Goal: Task Accomplishment & Management: Use online tool/utility

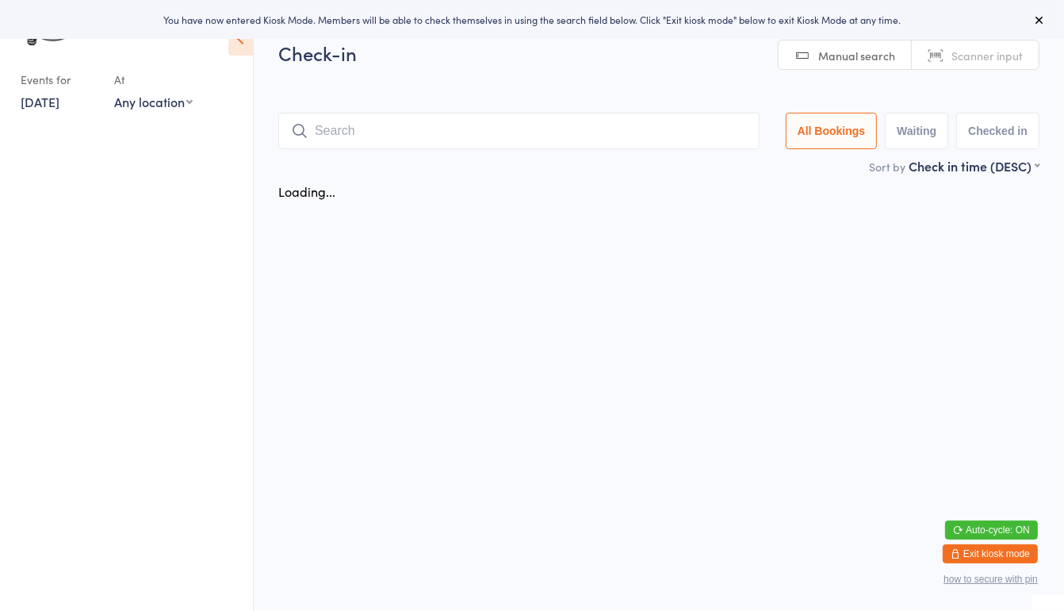
click at [262, 203] on ui-view "Check-in Manual search Scanner input All Bookings Waiting Checked in Sort by Ch…" at bounding box center [659, 124] width 810 height 168
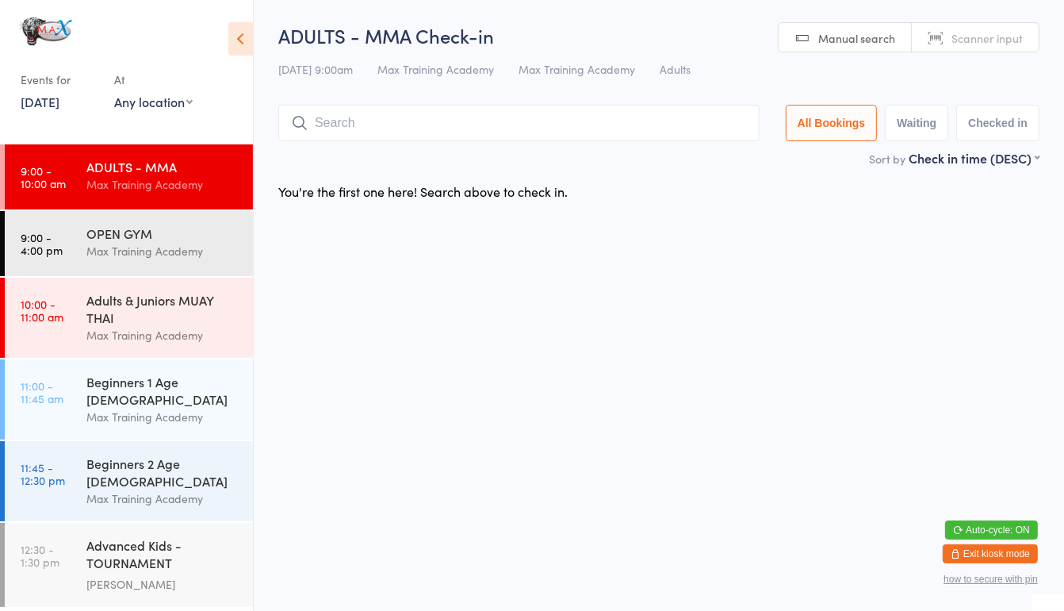
click at [335, 123] on input "search" at bounding box center [518, 123] width 481 height 36
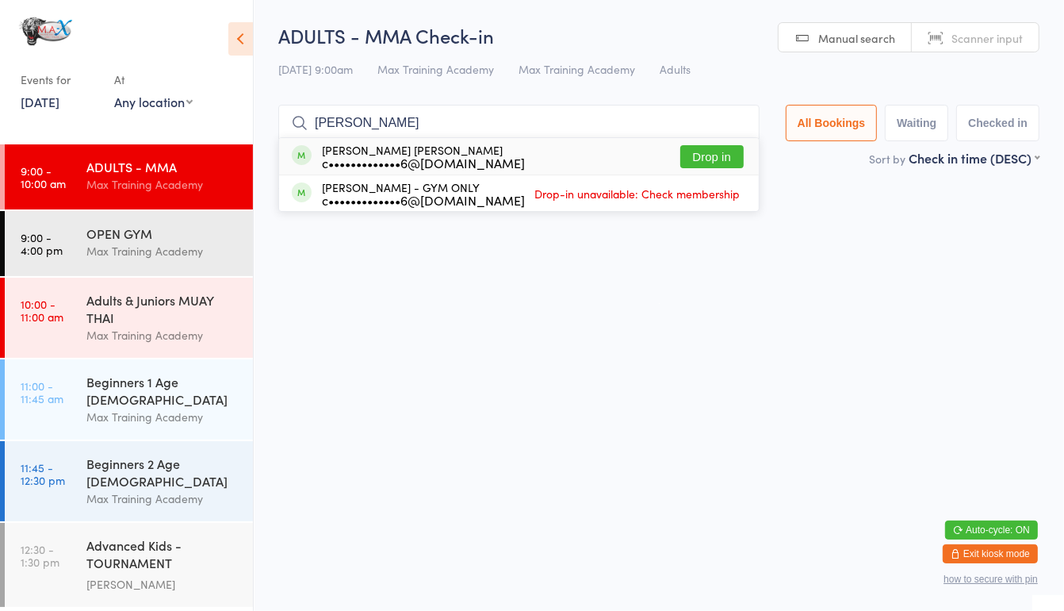
type input "Tristan Green"
click at [701, 147] on button "Drop in" at bounding box center [711, 156] width 63 height 23
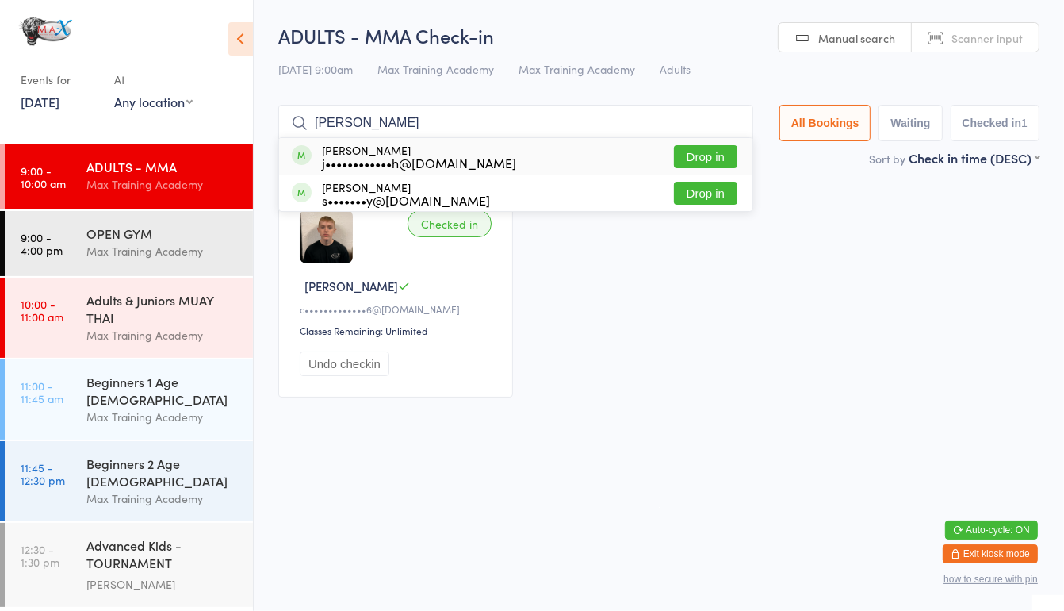
type input "joseph"
click at [699, 201] on button "Drop in" at bounding box center [705, 193] width 63 height 23
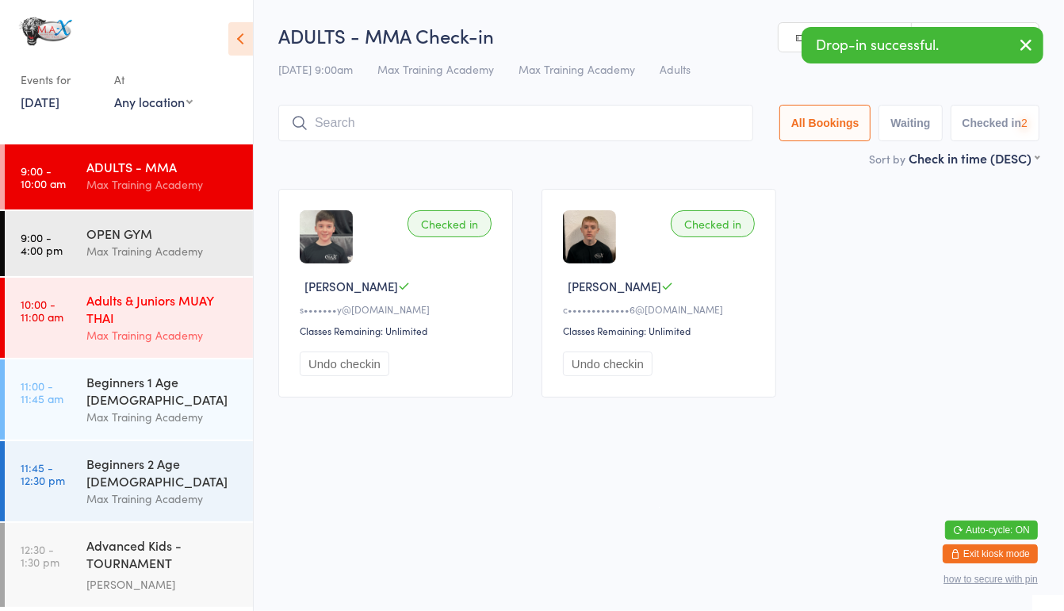
click at [195, 332] on div "Max Training Academy" at bounding box center [162, 335] width 153 height 18
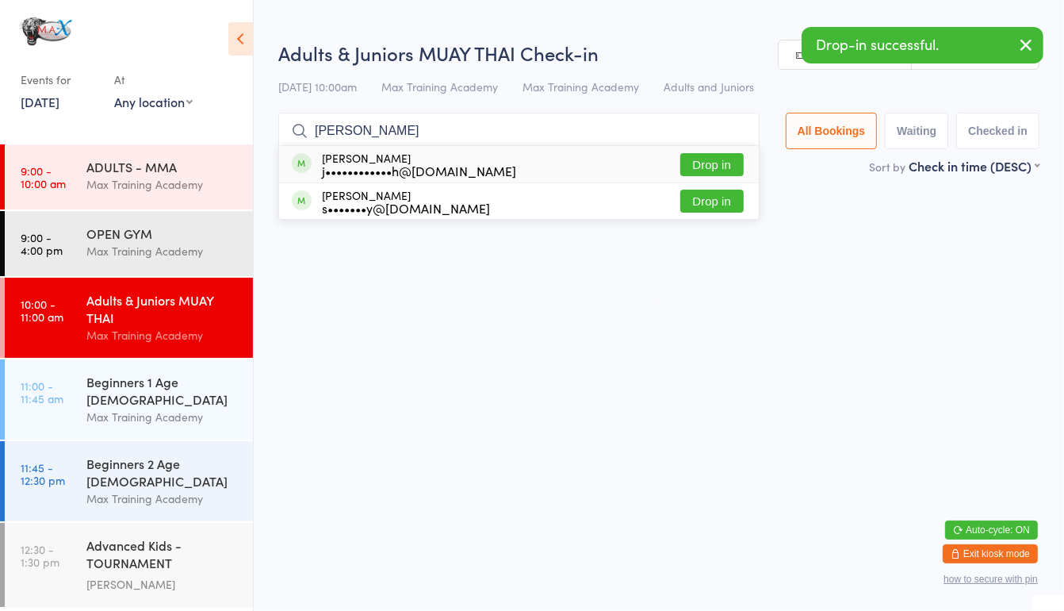
type input "joseph"
click at [718, 201] on button "Drop in" at bounding box center [711, 200] width 63 height 23
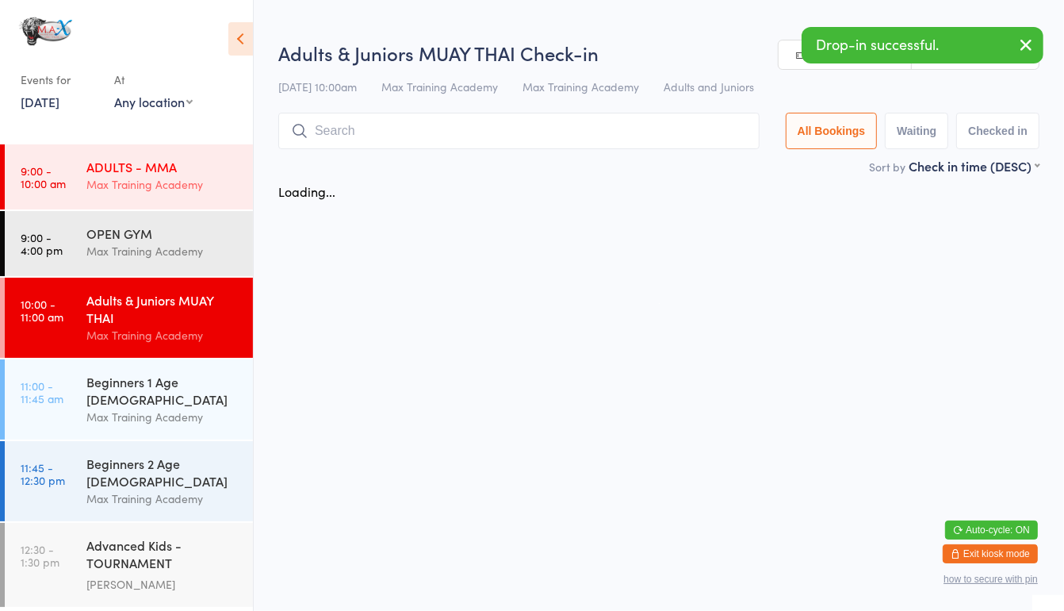
click at [170, 200] on div "ADULTS - MMA Max Training Academy" at bounding box center [169, 175] width 167 height 63
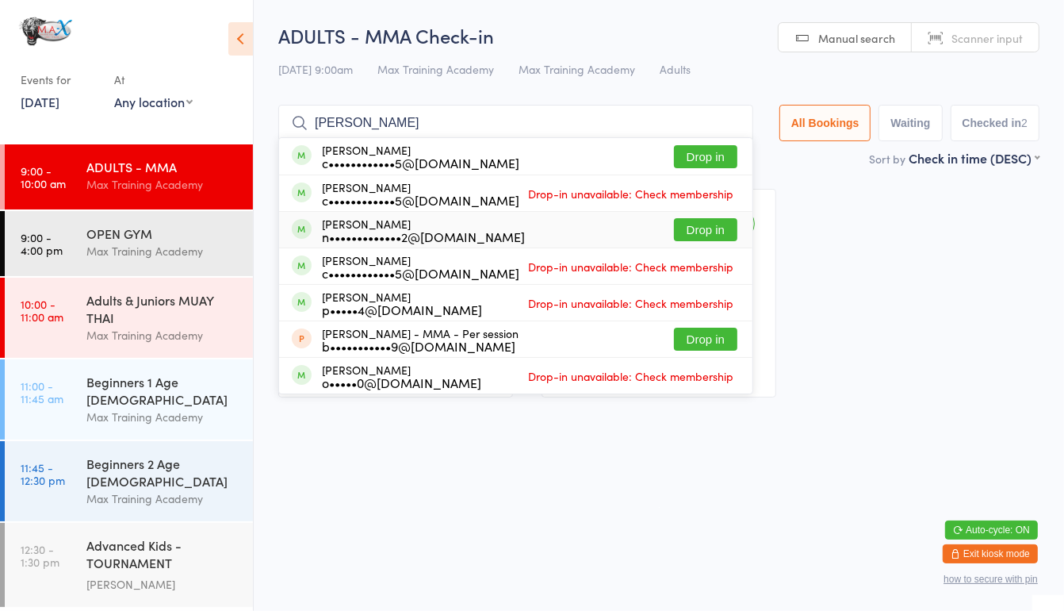
type input "harris"
click at [708, 230] on button "Drop in" at bounding box center [705, 229] width 63 height 23
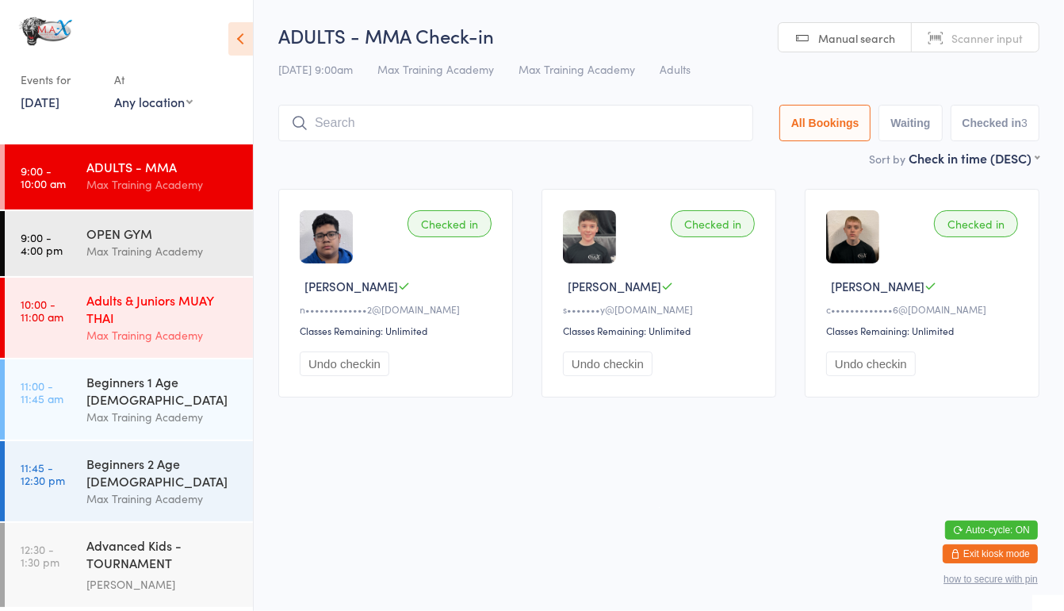
click at [89, 313] on div "Adults & Juniors MUAY THAI" at bounding box center [162, 308] width 153 height 35
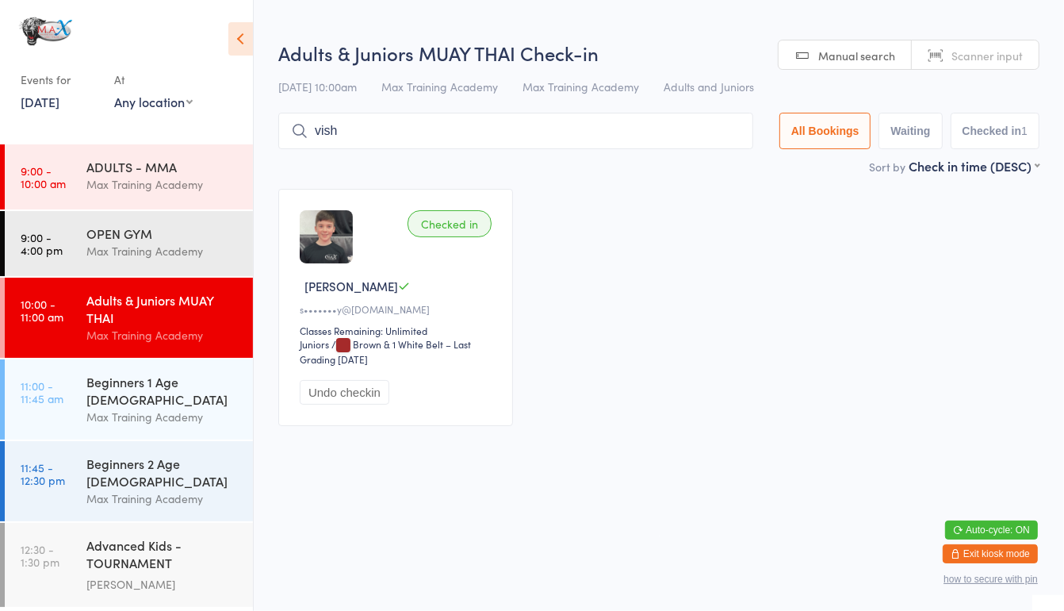
type input "vishu"
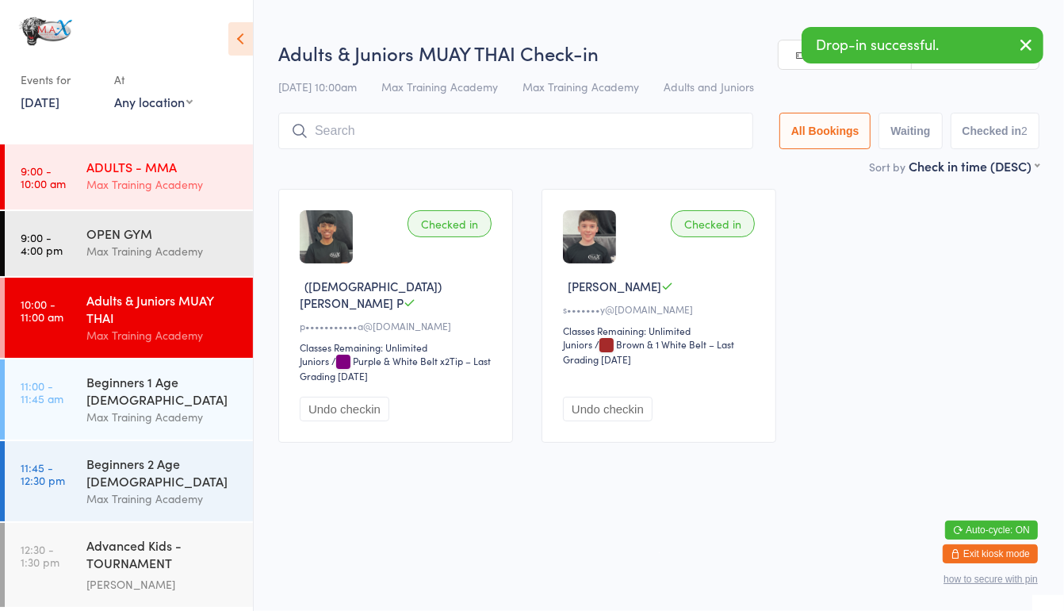
click at [90, 205] on div "ADULTS - MMA Max Training Academy" at bounding box center [169, 175] width 167 height 63
click at [84, 201] on link "9:00 - 10:00 am ADULTS - MMA Max Training Academy" at bounding box center [129, 176] width 248 height 65
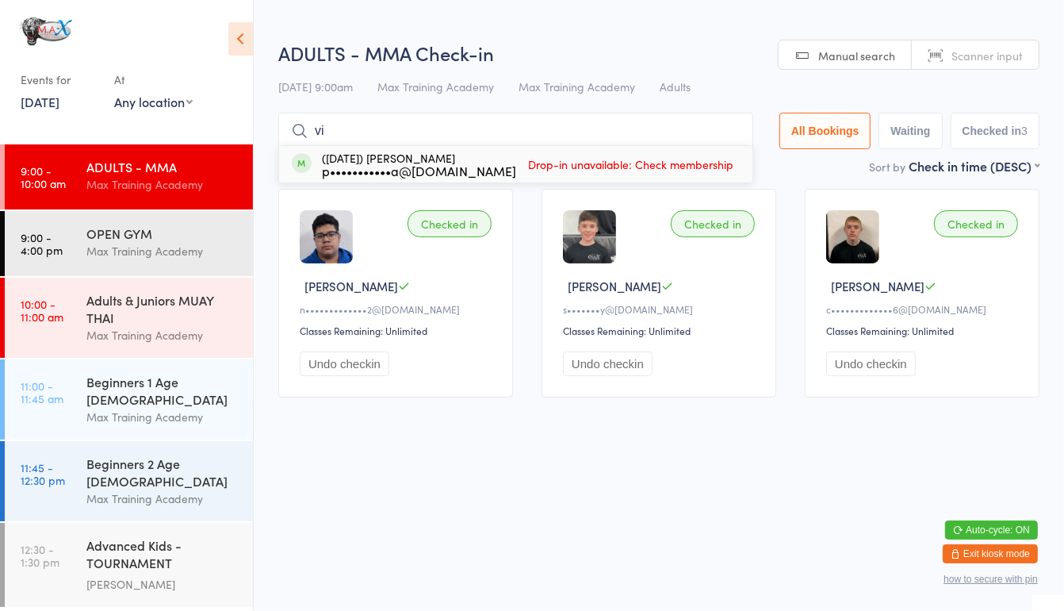
type input "v"
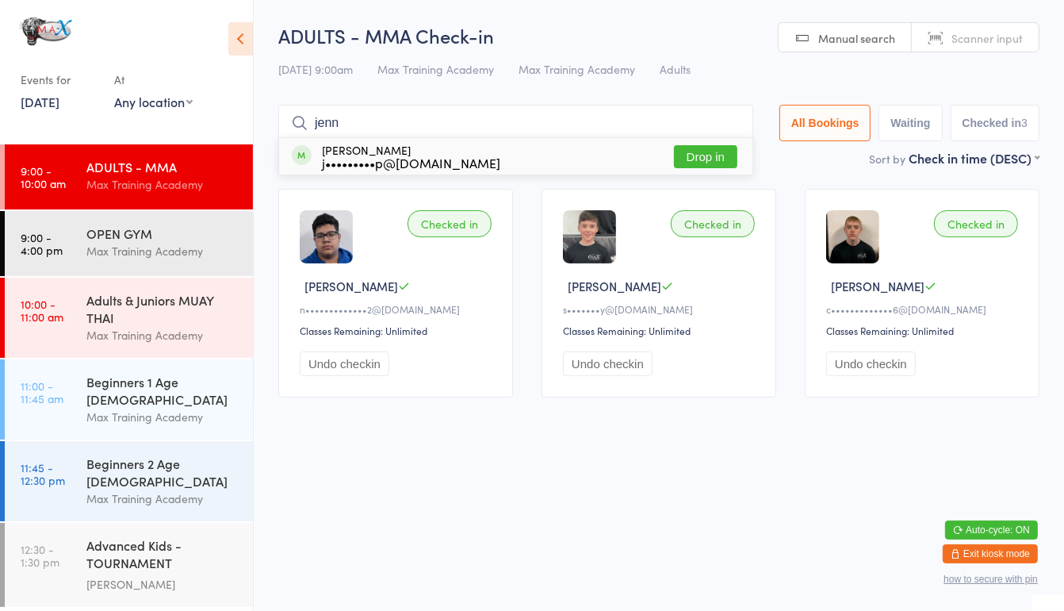
type input "jenn"
click at [699, 151] on button "Drop in" at bounding box center [705, 156] width 63 height 23
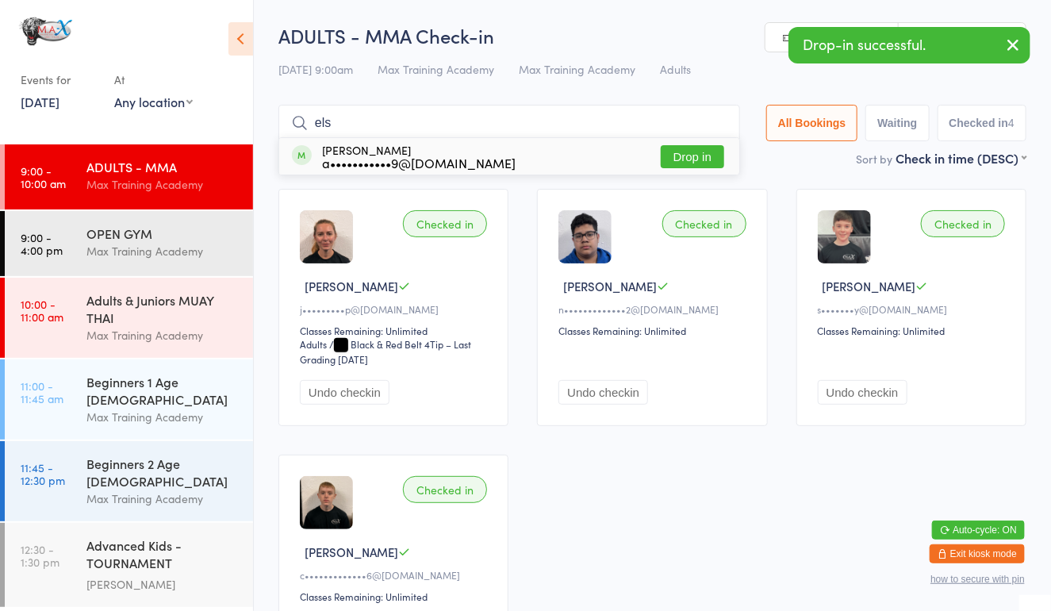
type input "els"
click at [683, 151] on button "Drop in" at bounding box center [691, 156] width 63 height 23
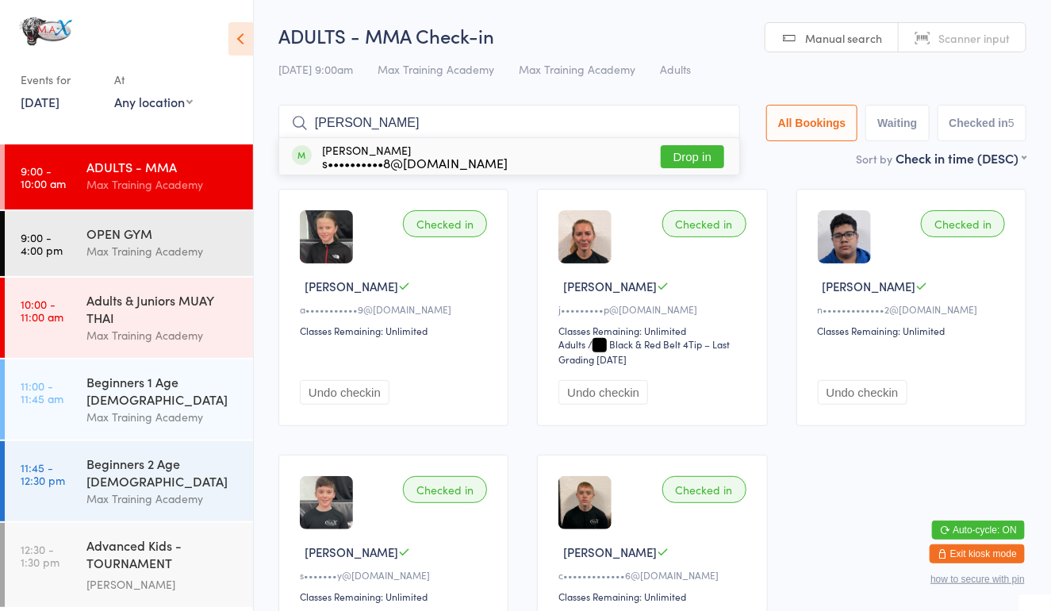
type input "daks"
click at [678, 159] on button "Drop in" at bounding box center [691, 156] width 63 height 23
